Goal: Information Seeking & Learning: Learn about a topic

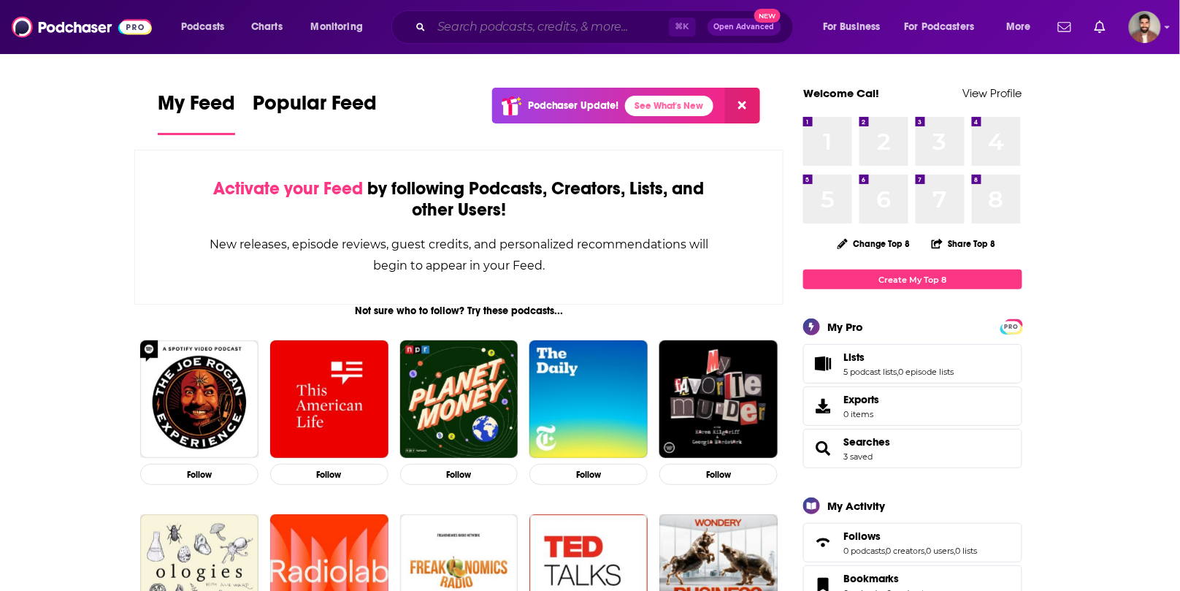
drag, startPoint x: 0, startPoint y: 0, endPoint x: 601, endPoint y: 17, distance: 601.4
click at [601, 17] on input "Search podcasts, credits, & more..." at bounding box center [550, 26] width 237 height 23
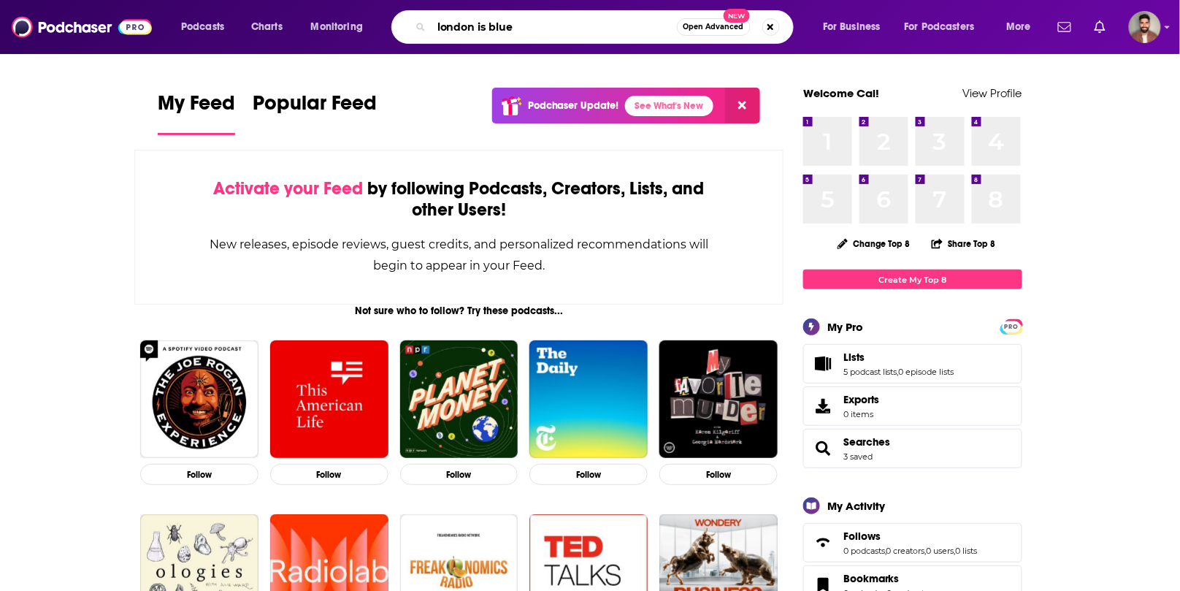
type input "london is blue"
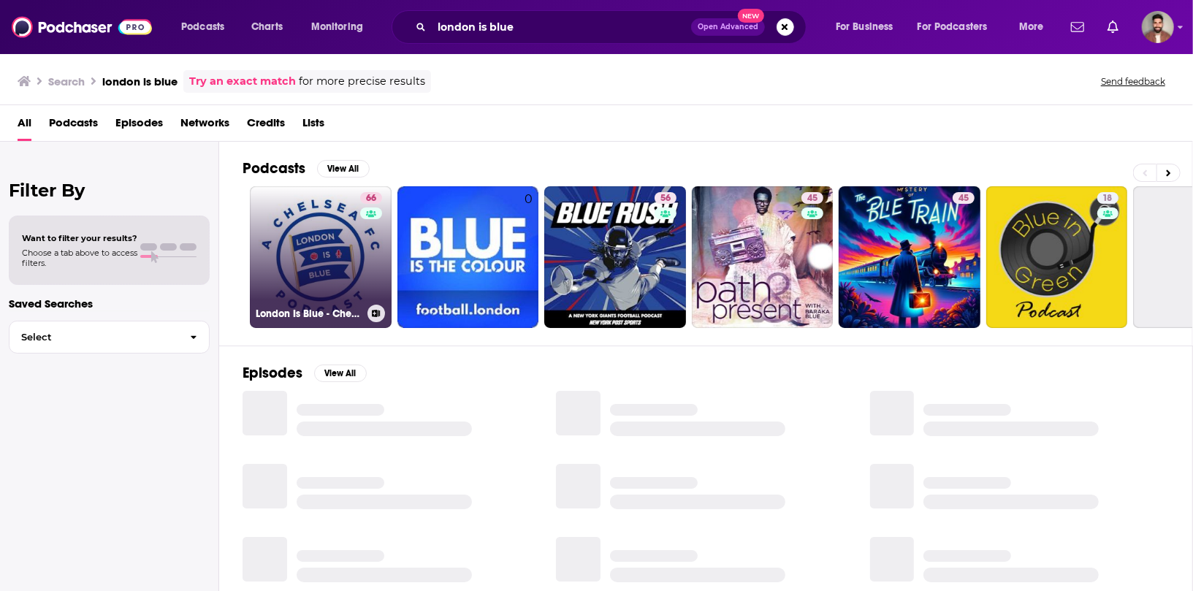
click at [307, 237] on link "66 London Is Blue - Chelsea FC Podcast" at bounding box center [321, 257] width 142 height 142
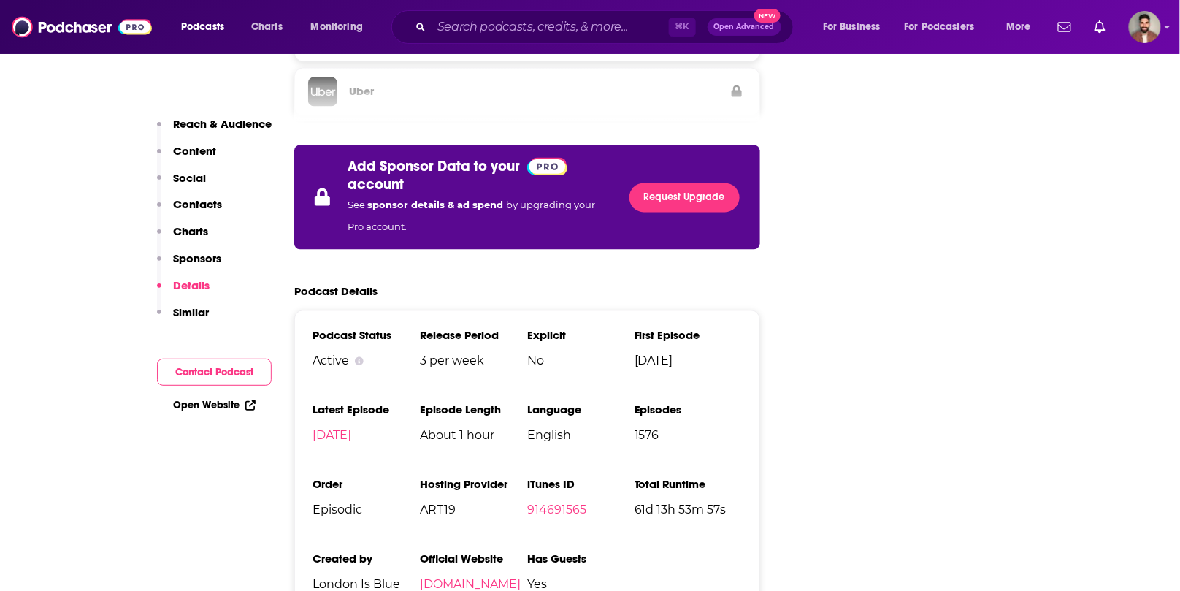
scroll to position [2657, 0]
